Goal: Information Seeking & Learning: Learn about a topic

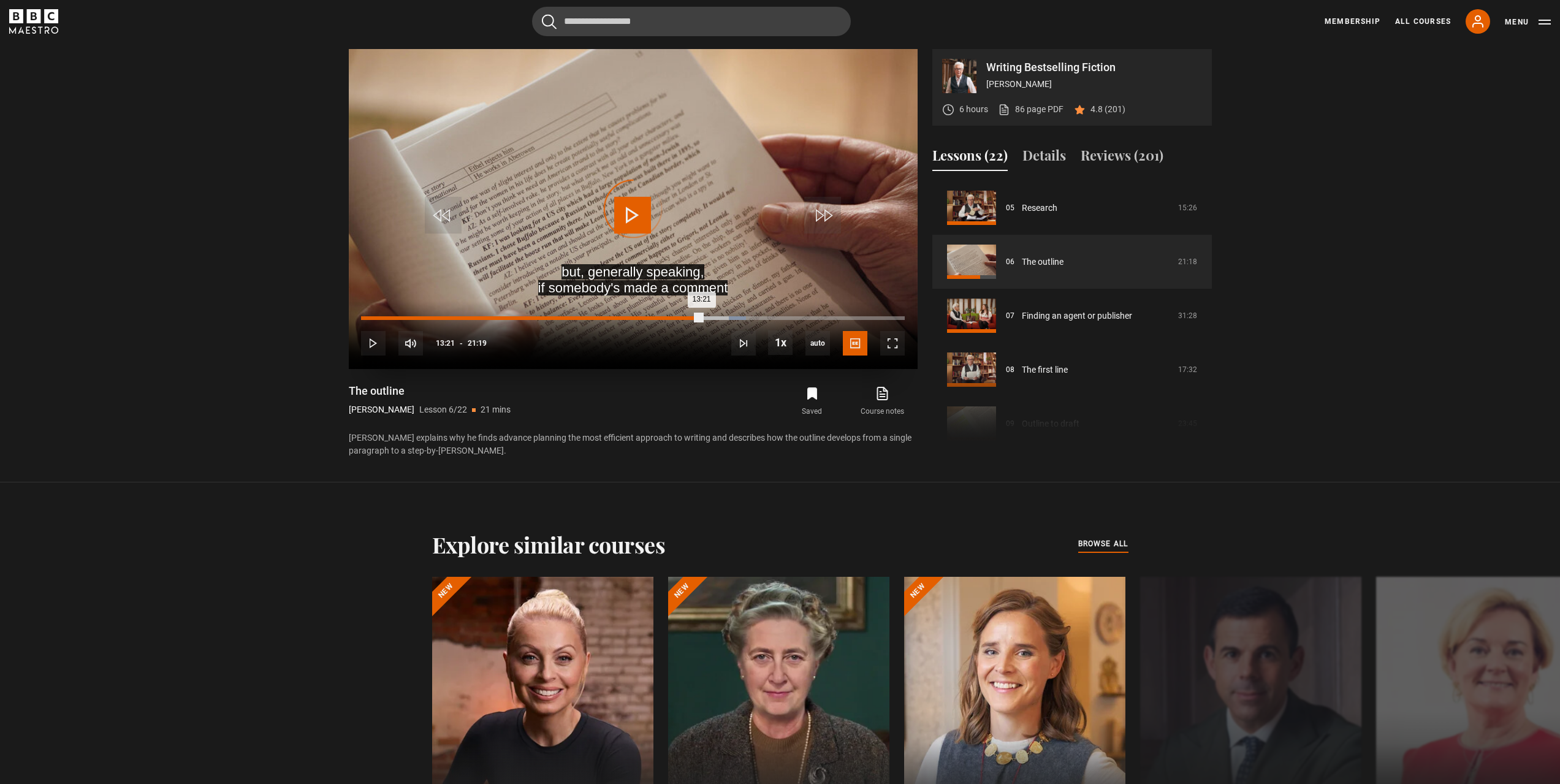
click at [702, 317] on div "Loaded : 70.76% 13:21 13:21" at bounding box center [633, 318] width 543 height 4
click at [903, 348] on span "Video Player" at bounding box center [892, 343] width 25 height 25
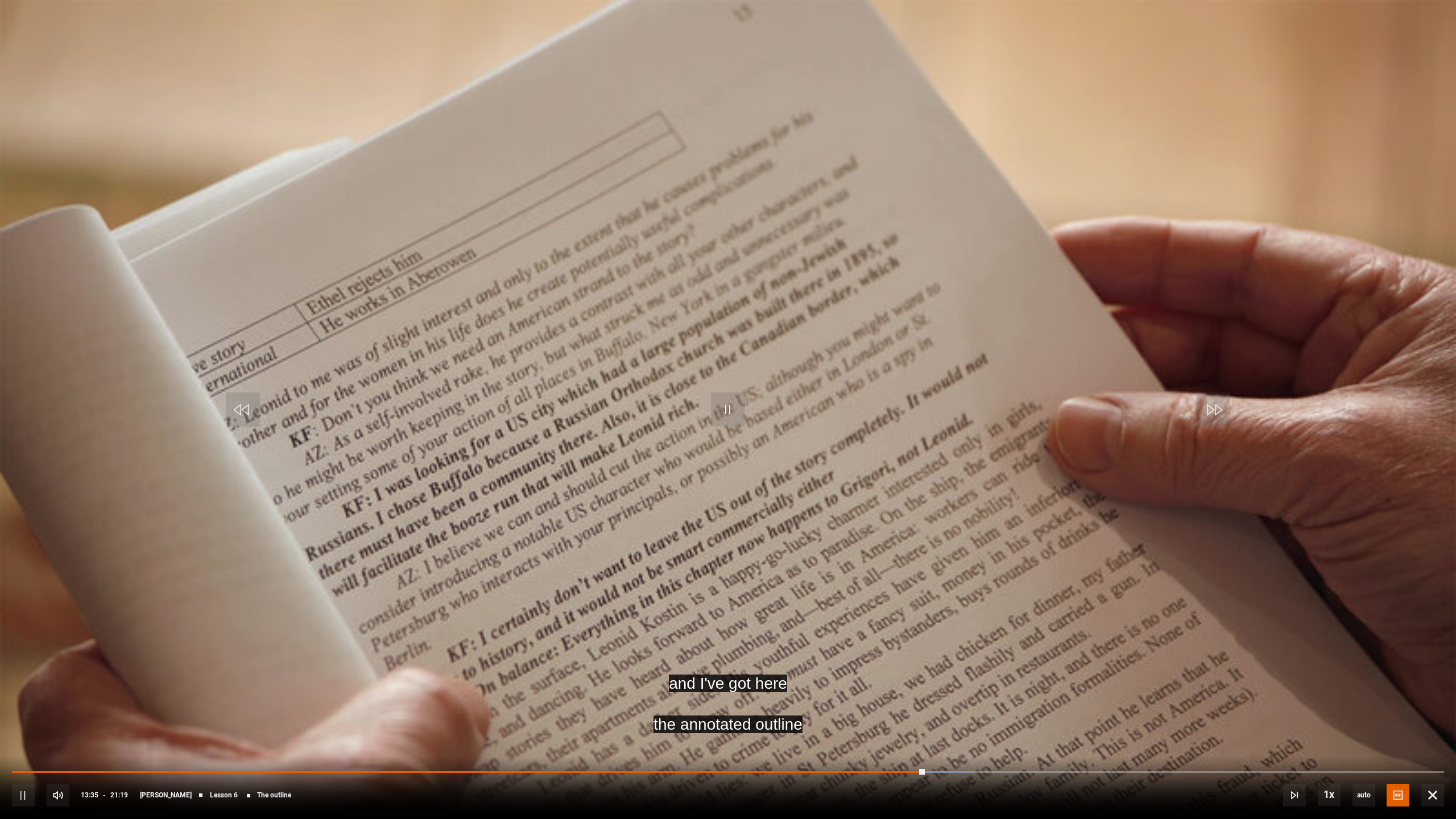
click at [589, 655] on video "Video Player" at bounding box center [728, 410] width 1456 height 819
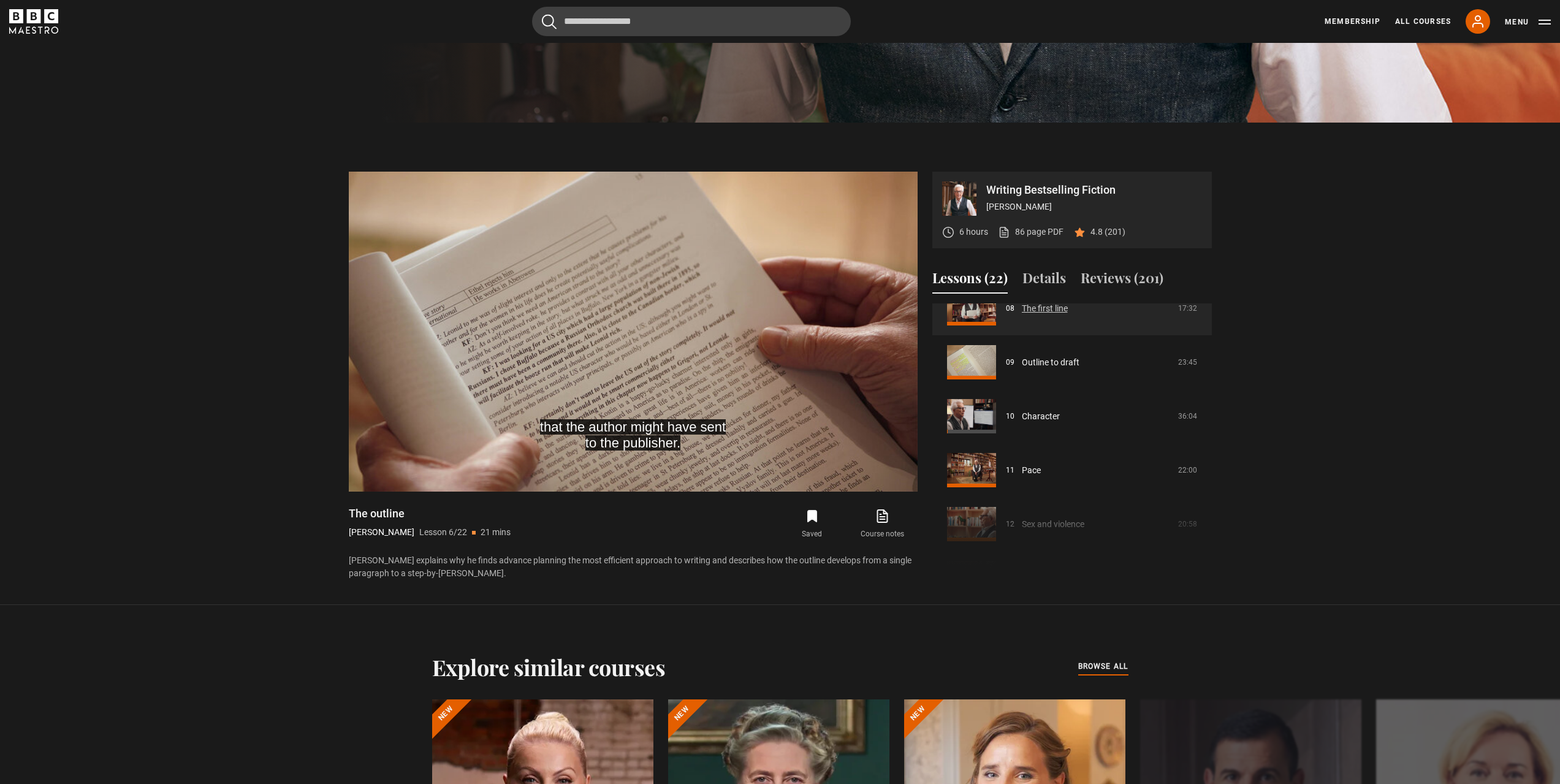
scroll to position [515, 0]
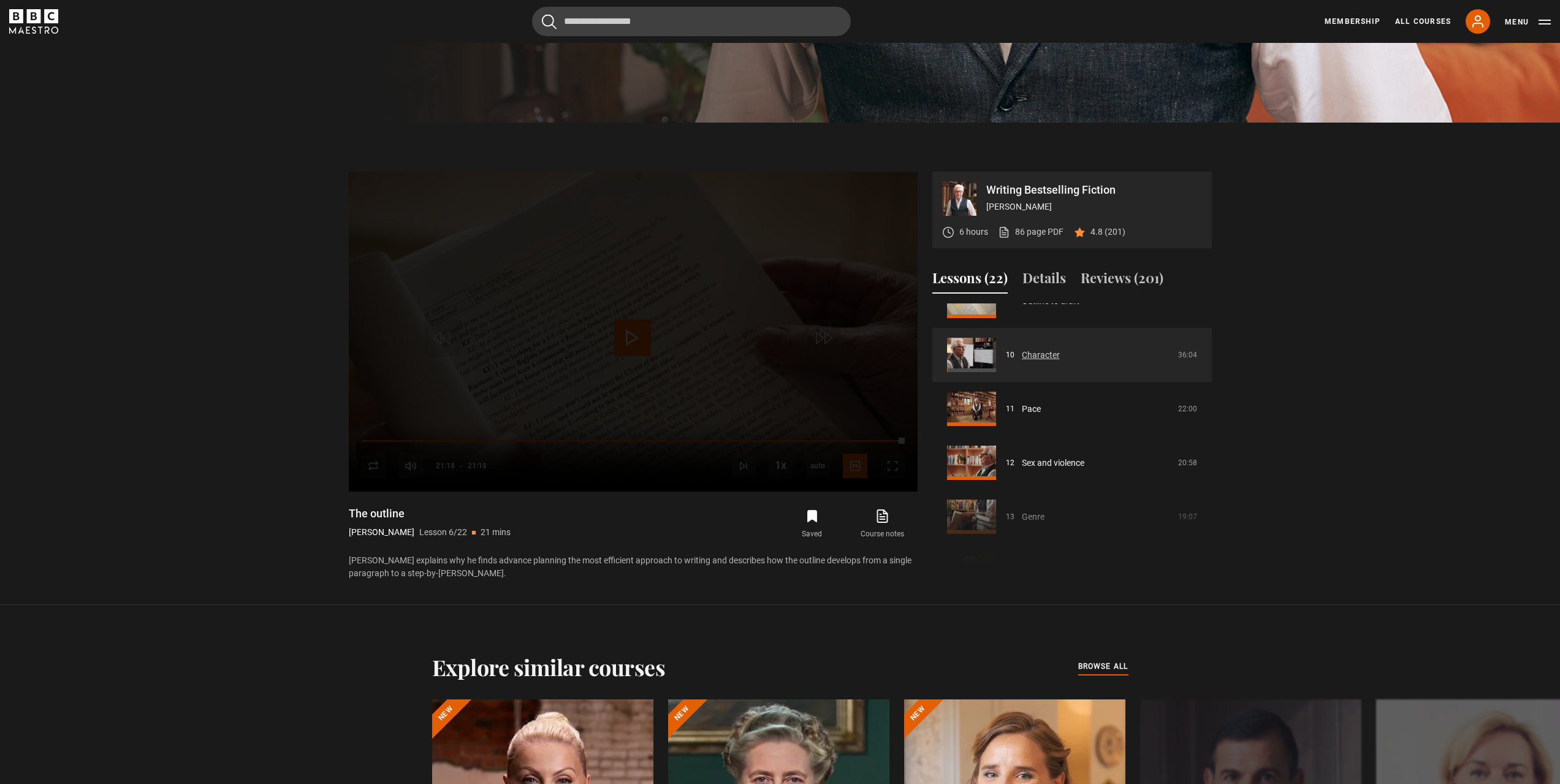
click at [1049, 355] on link "Character" at bounding box center [1040, 355] width 38 height 13
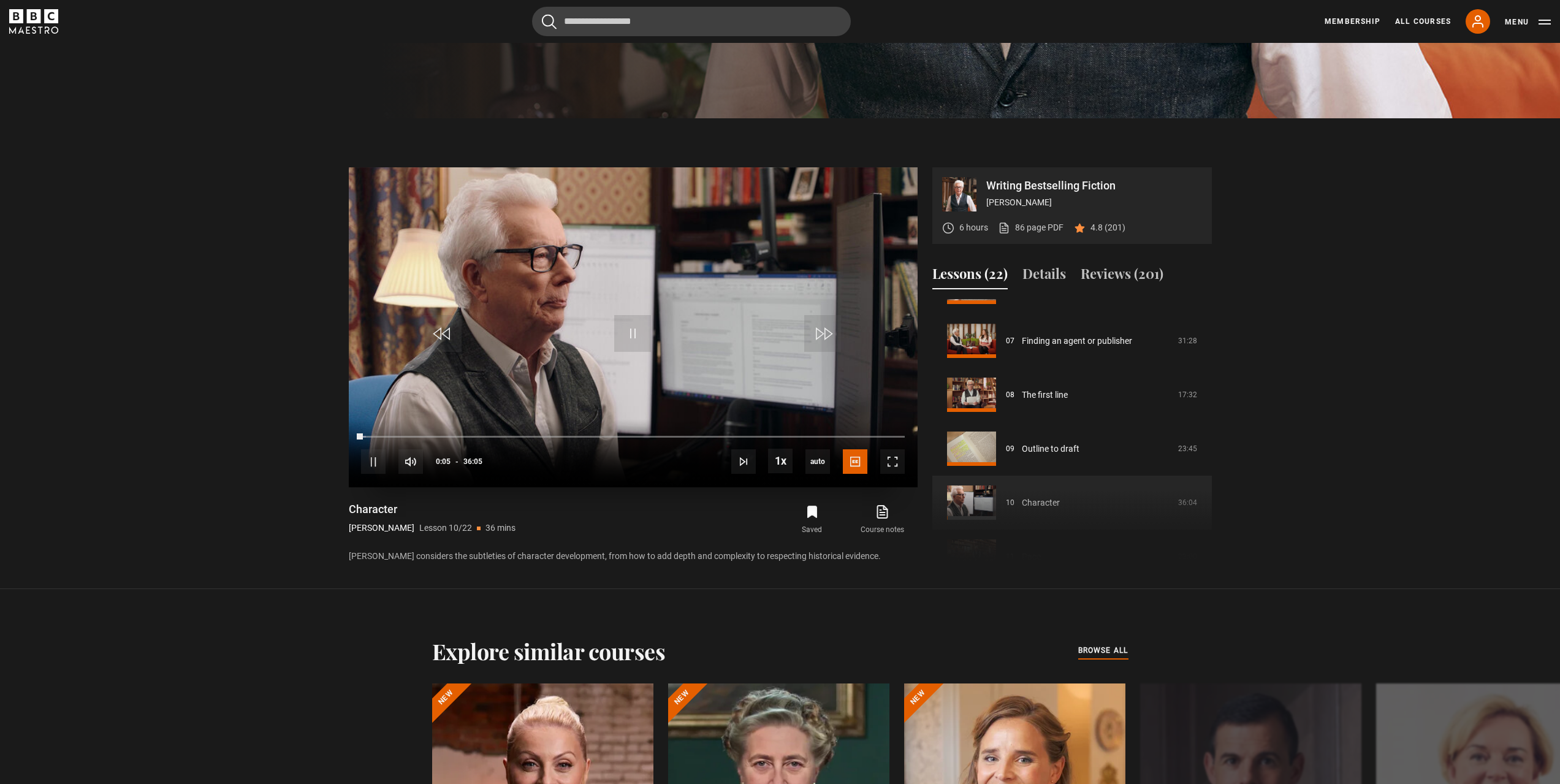
scroll to position [606, 0]
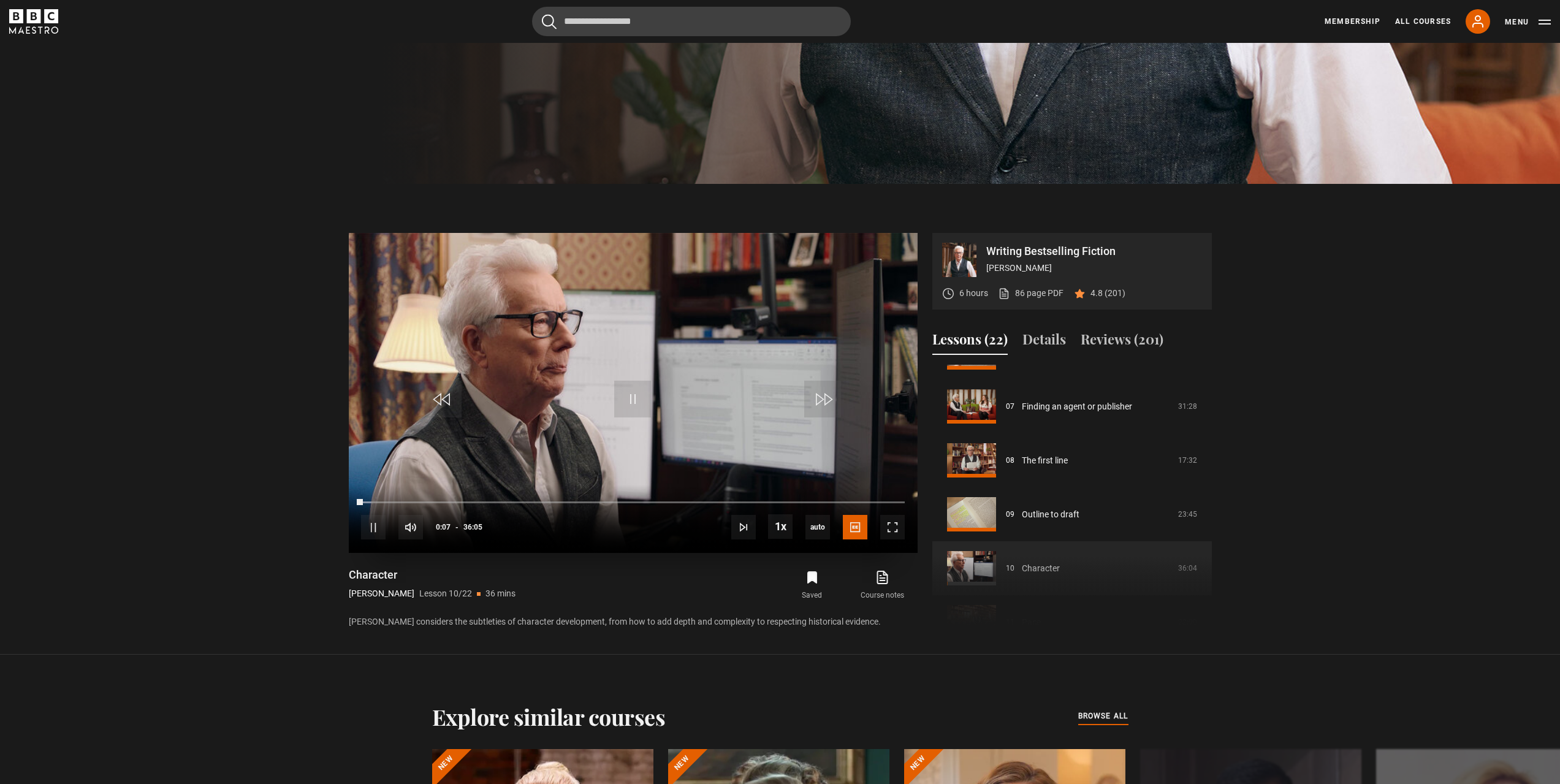
click at [609, 390] on video "Video Player" at bounding box center [633, 392] width 569 height 320
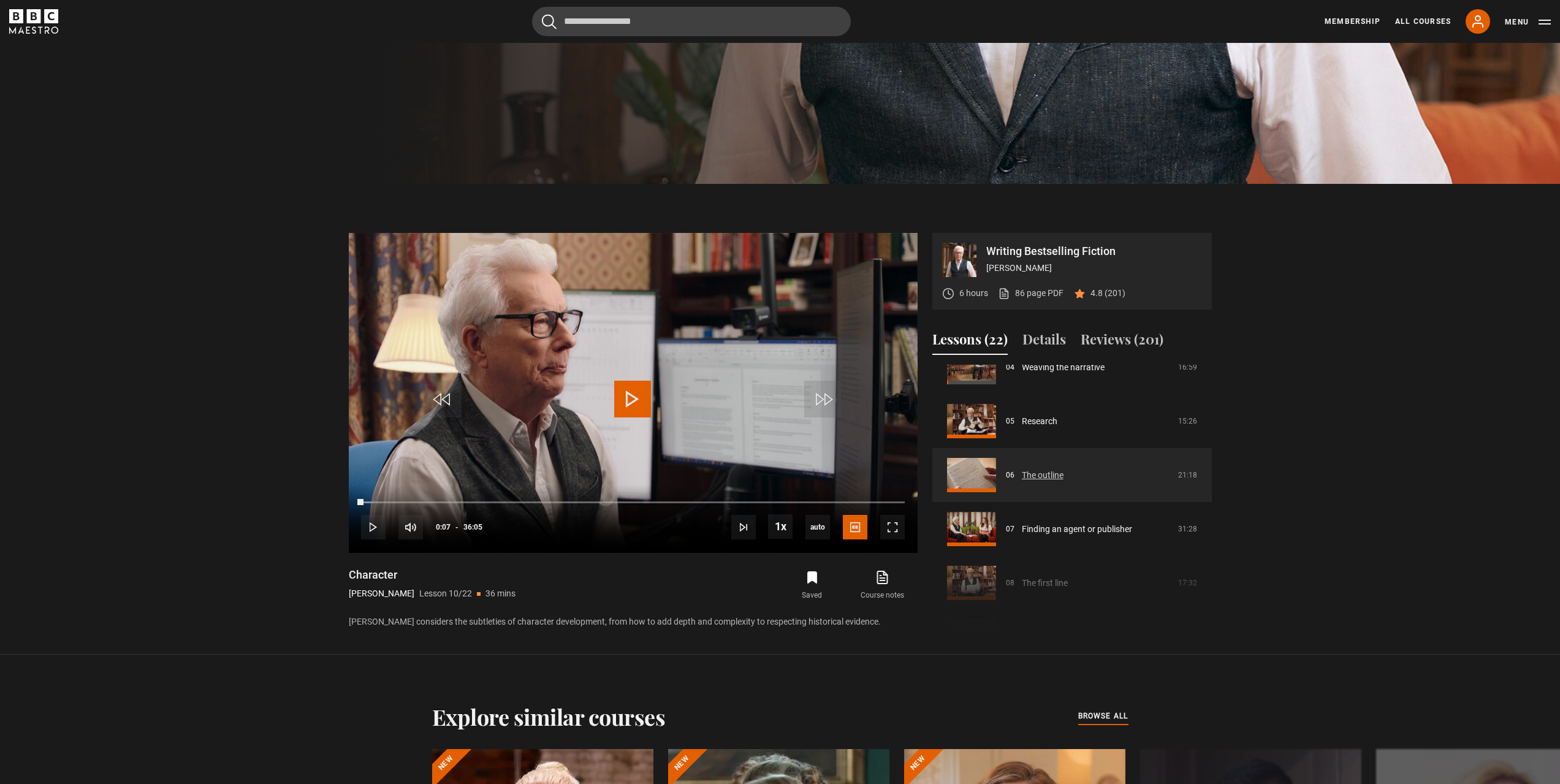
click at [1051, 476] on link "The outline" at bounding box center [1043, 475] width 42 height 13
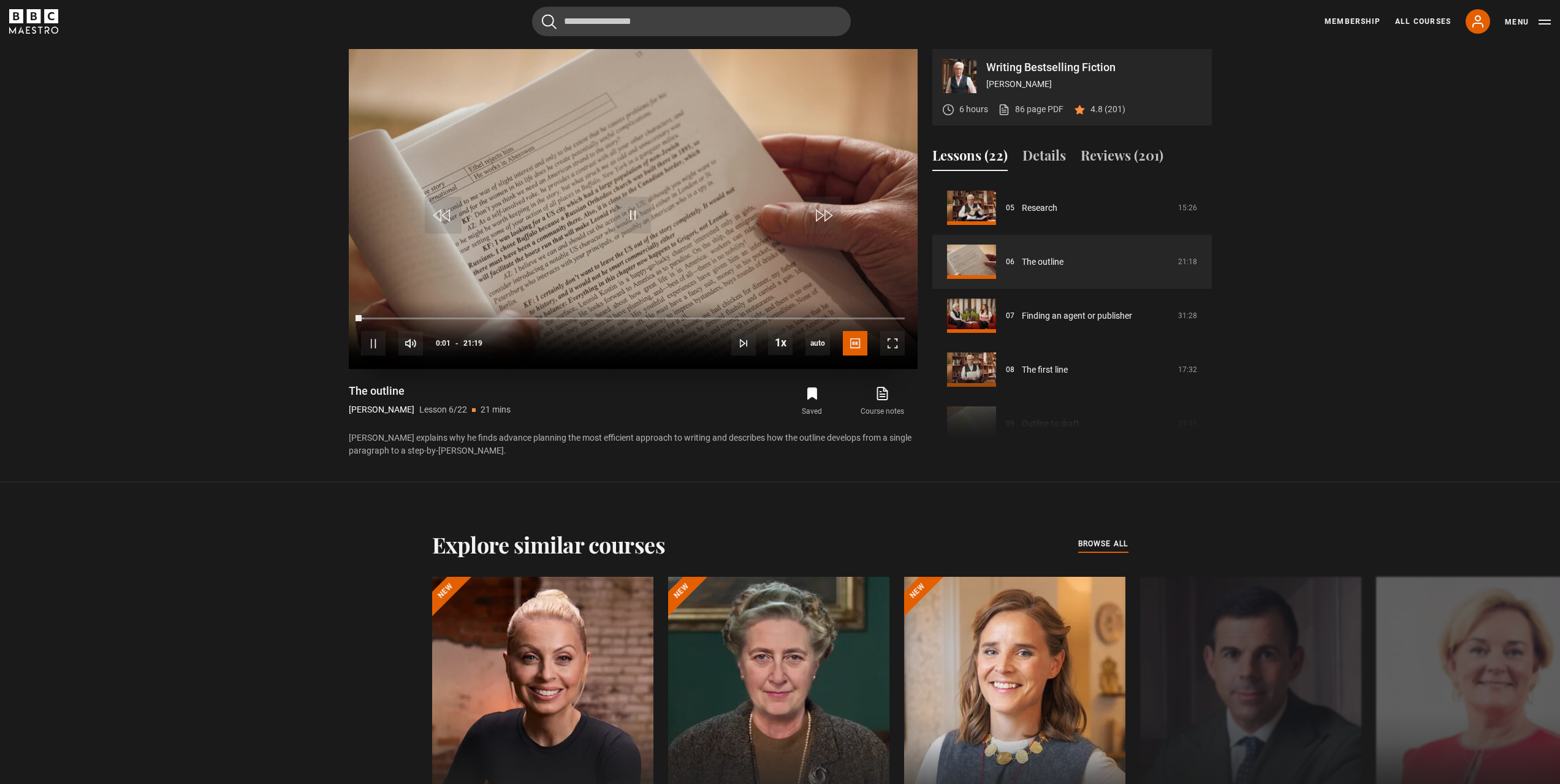
click at [694, 315] on div "10s Skip Back 10 seconds Pause 10s Skip Forward 10 seconds Loaded : 0.53% 12:30…" at bounding box center [633, 335] width 569 height 68
click at [693, 317] on div "Loaded : 1.95% 13:02 00:03" at bounding box center [633, 318] width 543 height 4
click at [725, 317] on div "Loaded : 63.33% 14:17 14:16" at bounding box center [633, 318] width 543 height 4
click at [713, 316] on div "Loaded : 0.00% 13:48 13:48" at bounding box center [633, 318] width 543 height 4
click at [702, 316] on div "13:49" at bounding box center [537, 318] width 352 height 4
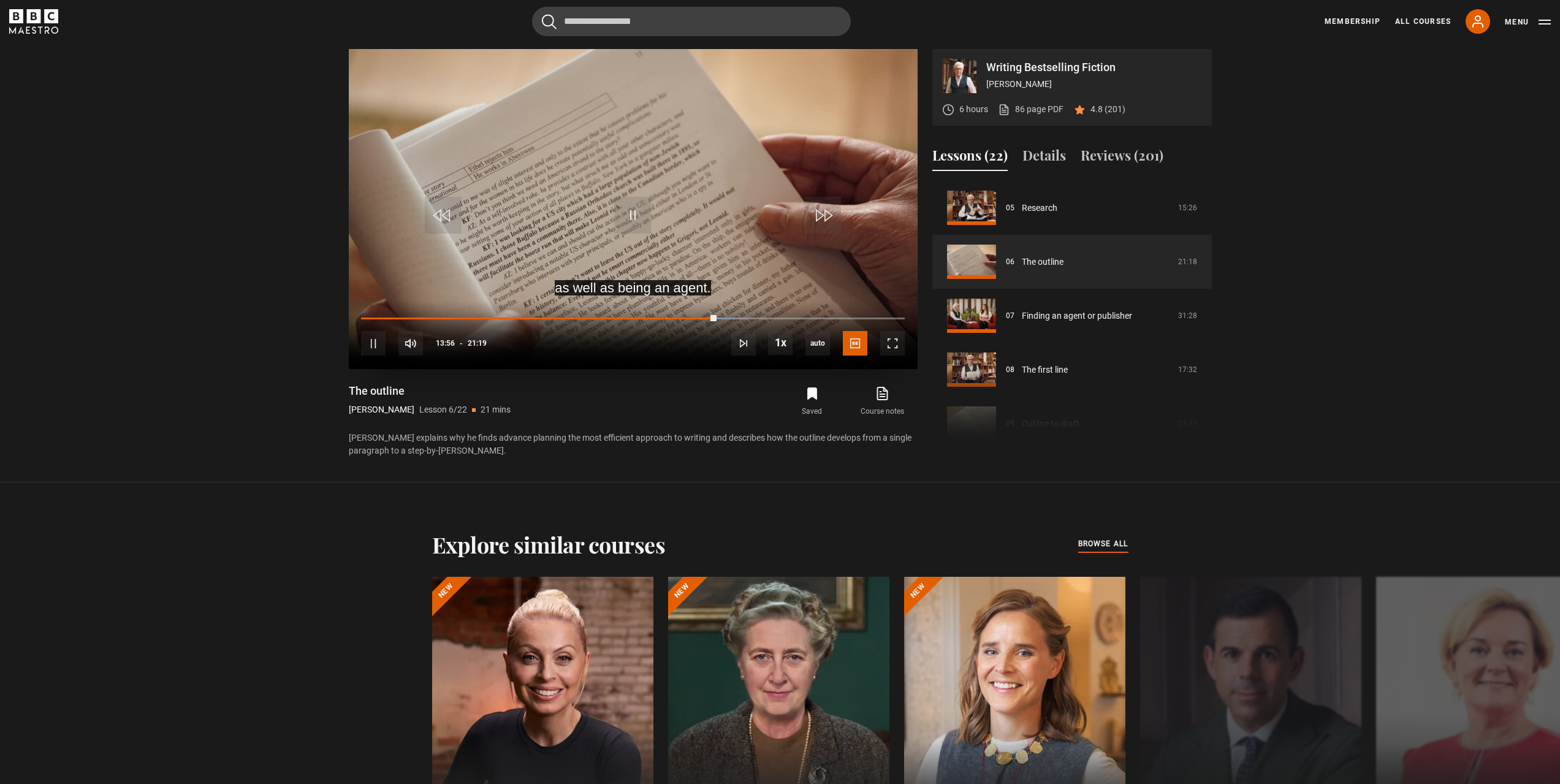
click at [702, 316] on div "10s Skip Back 10 seconds Pause 10s Skip Forward 10 seconds Loaded : 69.19% 13:2…" at bounding box center [633, 335] width 569 height 68
click at [702, 319] on div "Loaded : 69.98% 13:21 13:57" at bounding box center [633, 318] width 543 height 4
click at [704, 318] on div "13:26" at bounding box center [533, 318] width 343 height 4
click at [725, 191] on video "Video Player" at bounding box center [633, 208] width 569 height 320
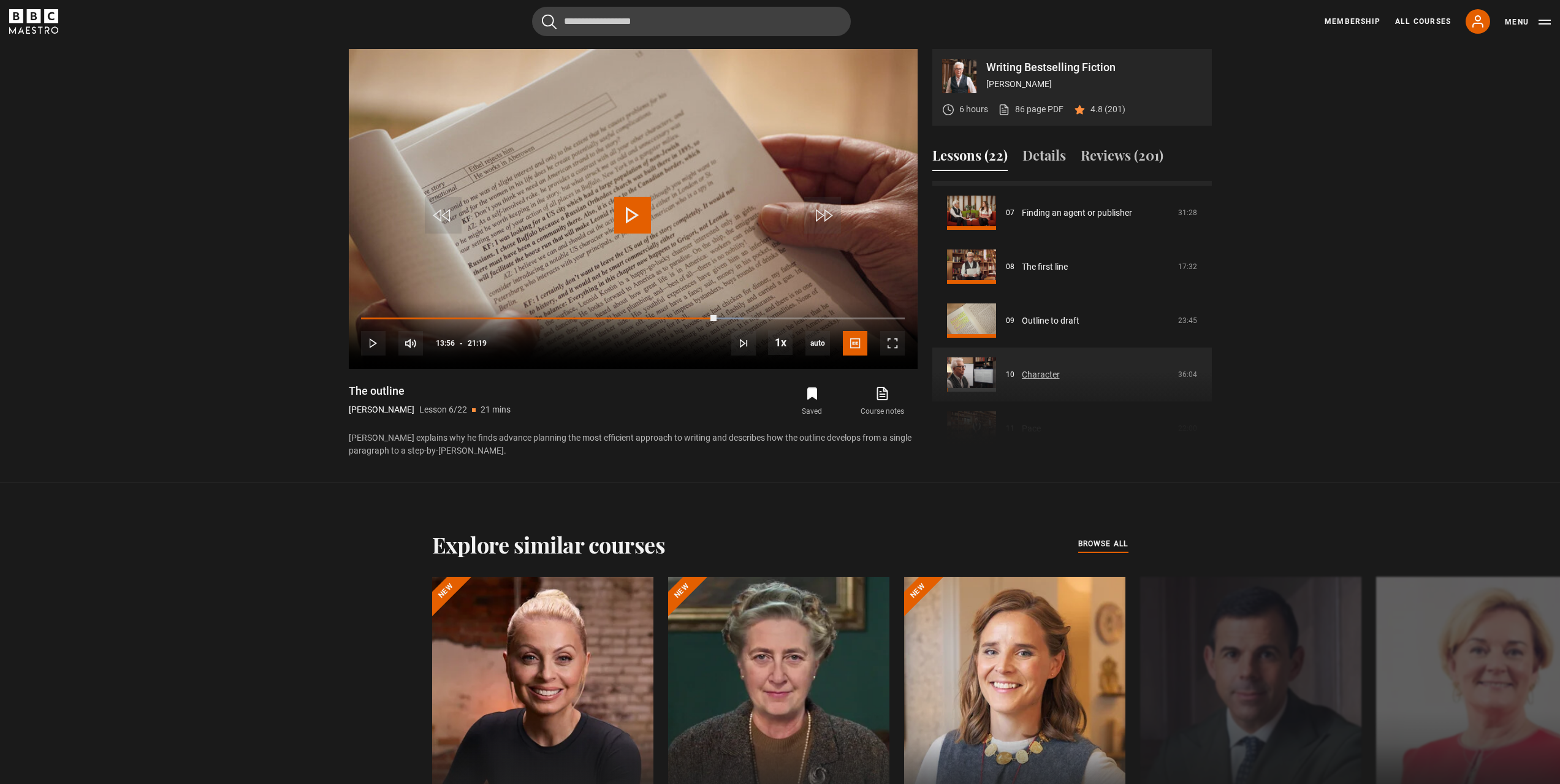
scroll to position [392, 0]
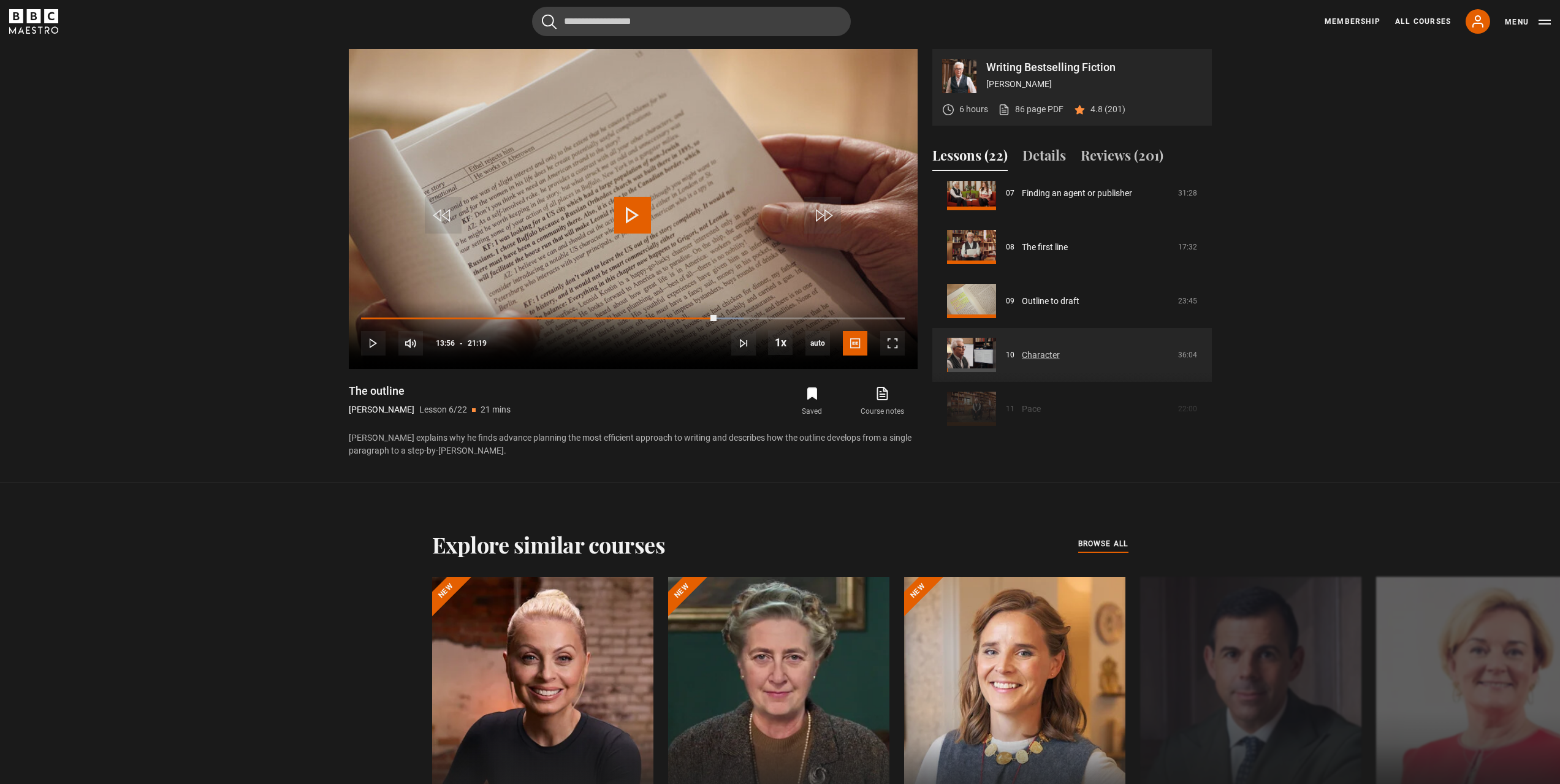
click at [1052, 357] on link "Character" at bounding box center [1040, 355] width 38 height 13
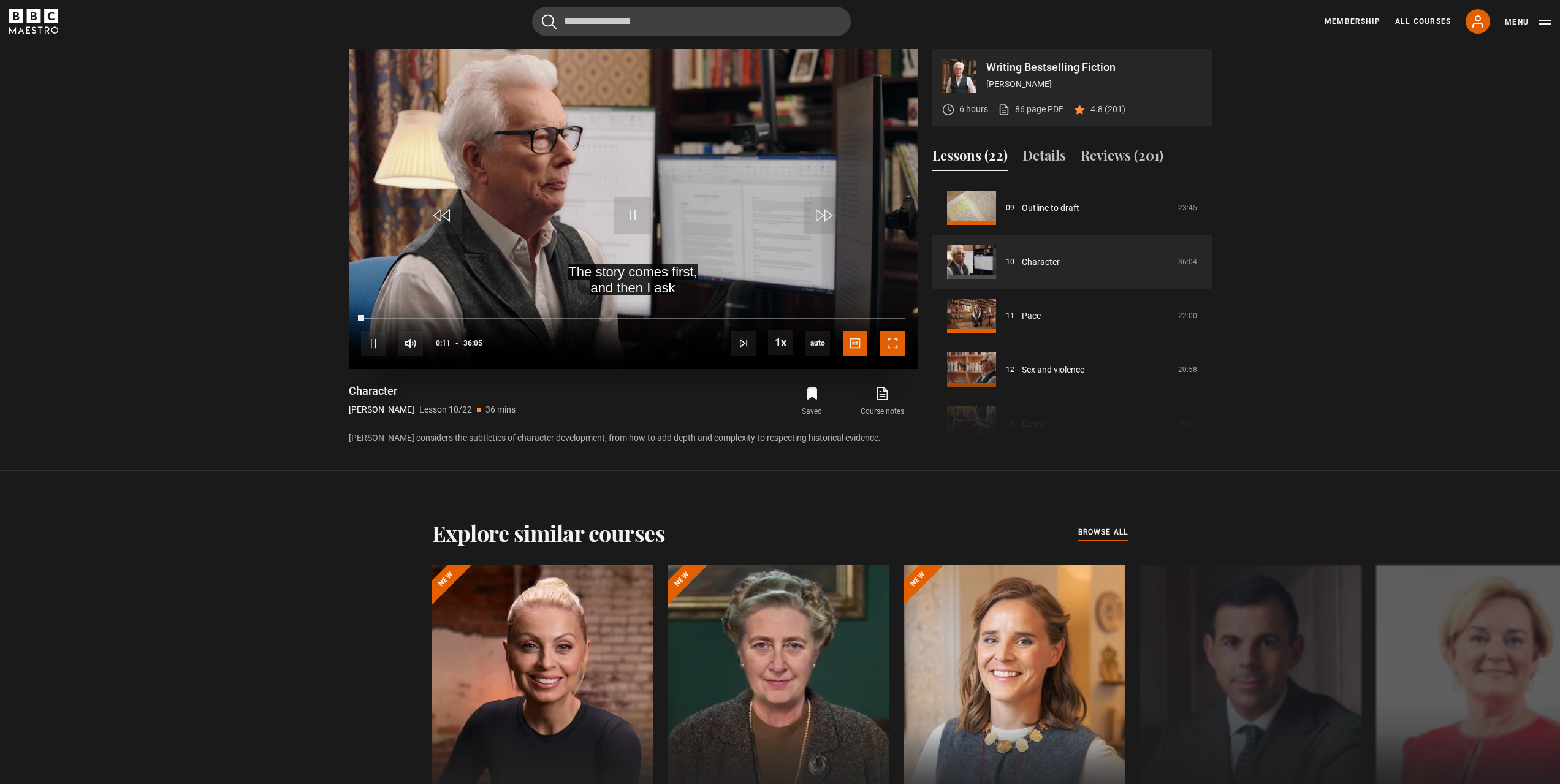
click at [896, 345] on span "Video Player" at bounding box center [892, 343] width 25 height 25
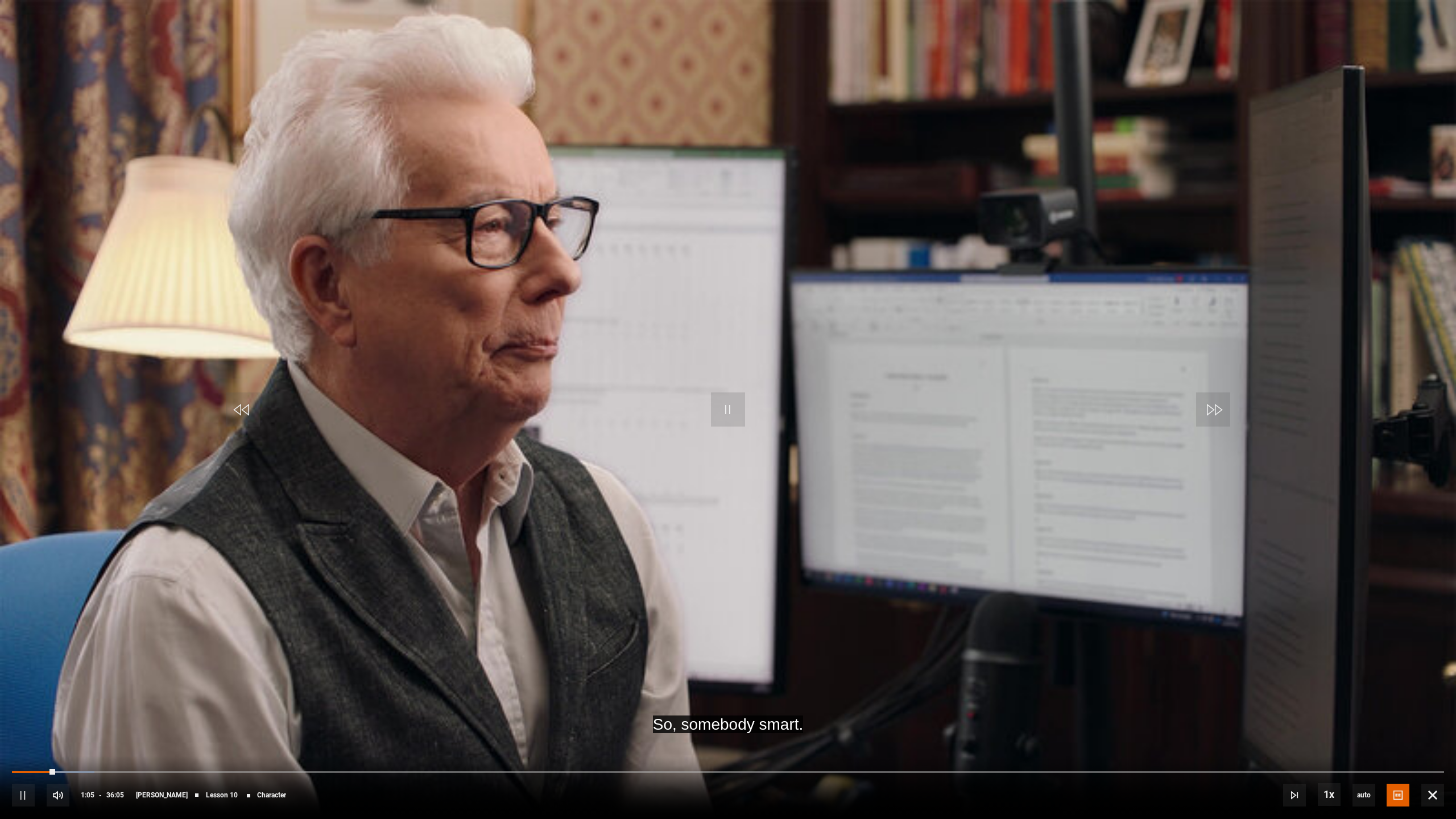
click at [1048, 418] on video "Video Player" at bounding box center [728, 410] width 1456 height 819
